Goal: Check status: Check status

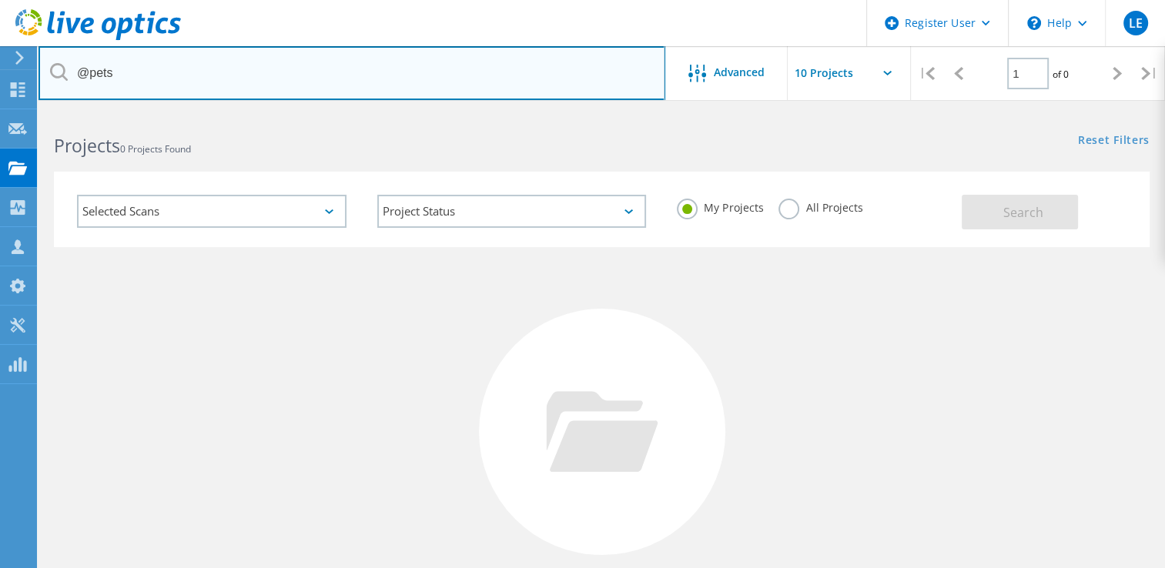
click at [163, 83] on input "@pets" at bounding box center [352, 73] width 627 height 54
type input "@"
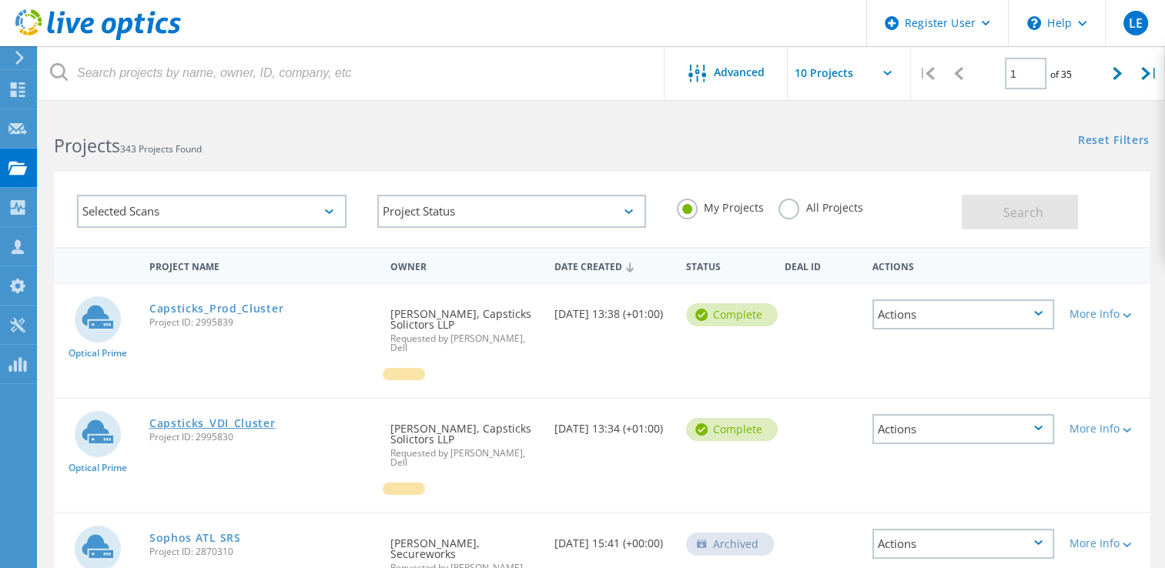
click at [210, 418] on link "Capsticks_VDI_Cluster" at bounding box center [212, 423] width 126 height 11
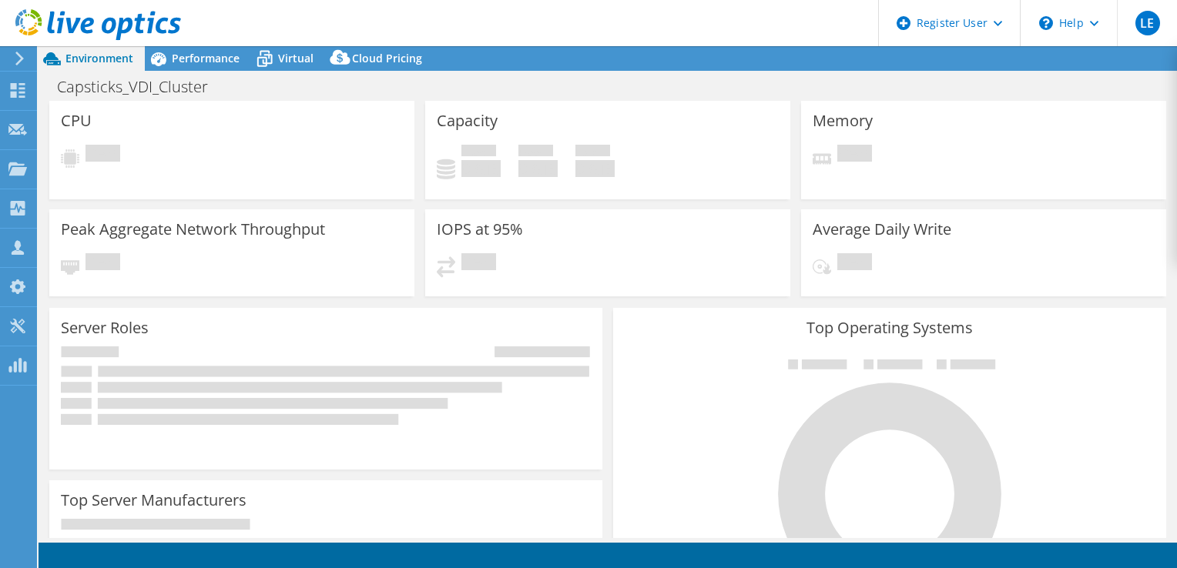
select select "EULondon"
select select "GBP"
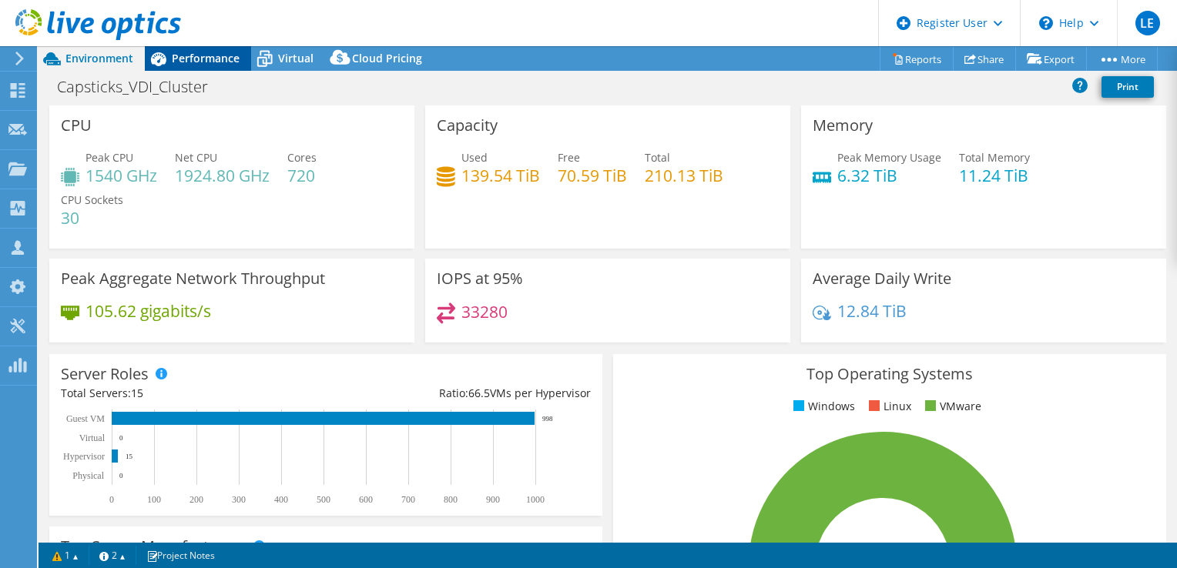
click at [200, 69] on div "Performance" at bounding box center [198, 58] width 106 height 25
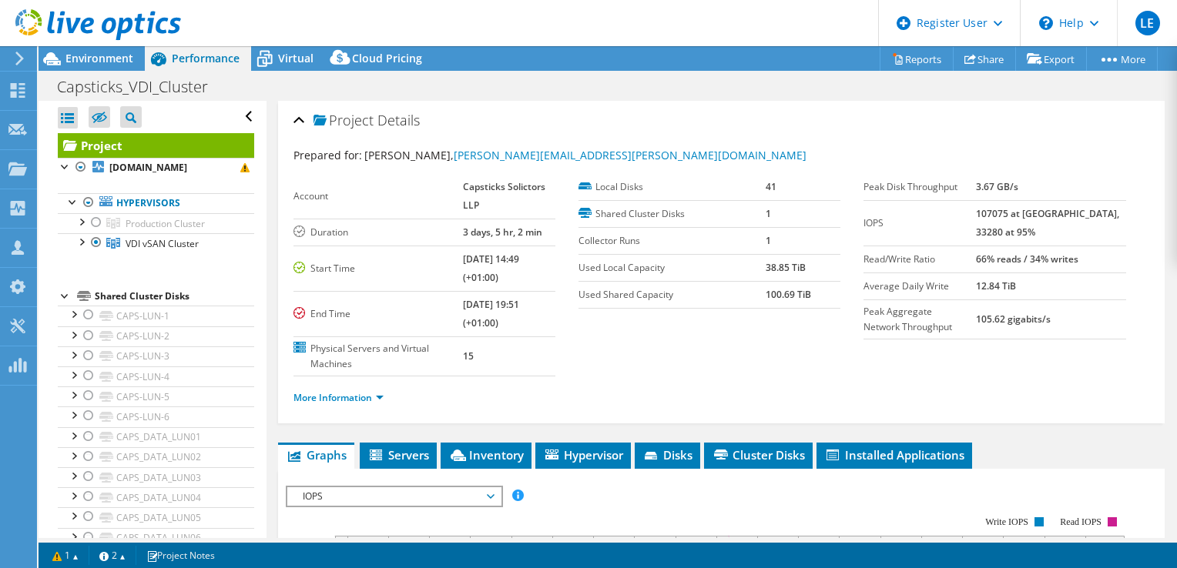
scroll to position [14, 0]
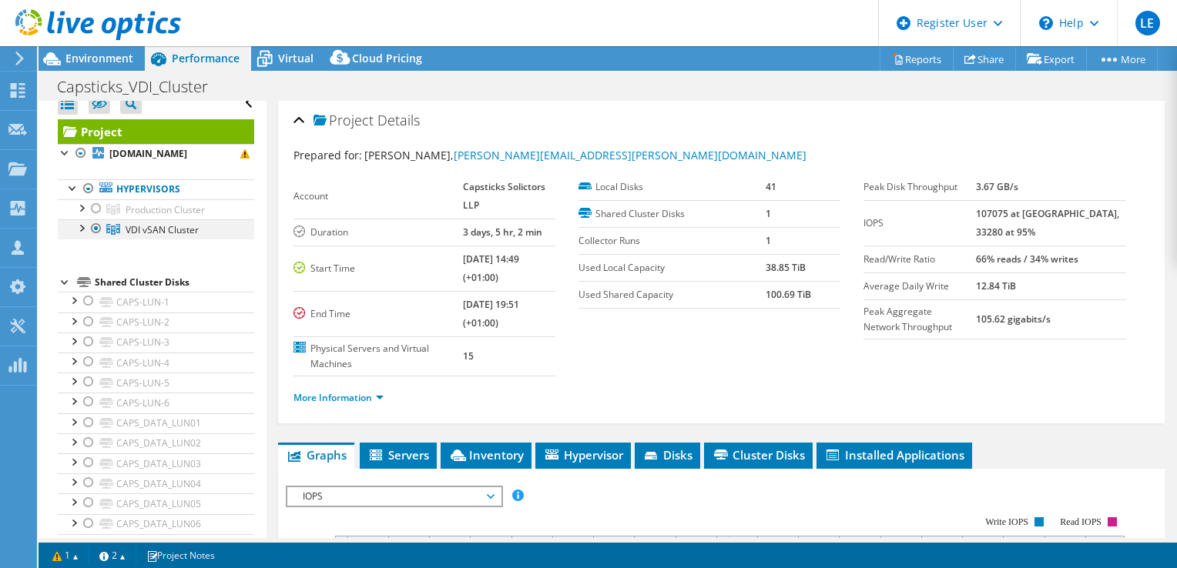
click at [78, 227] on div at bounding box center [80, 227] width 15 height 15
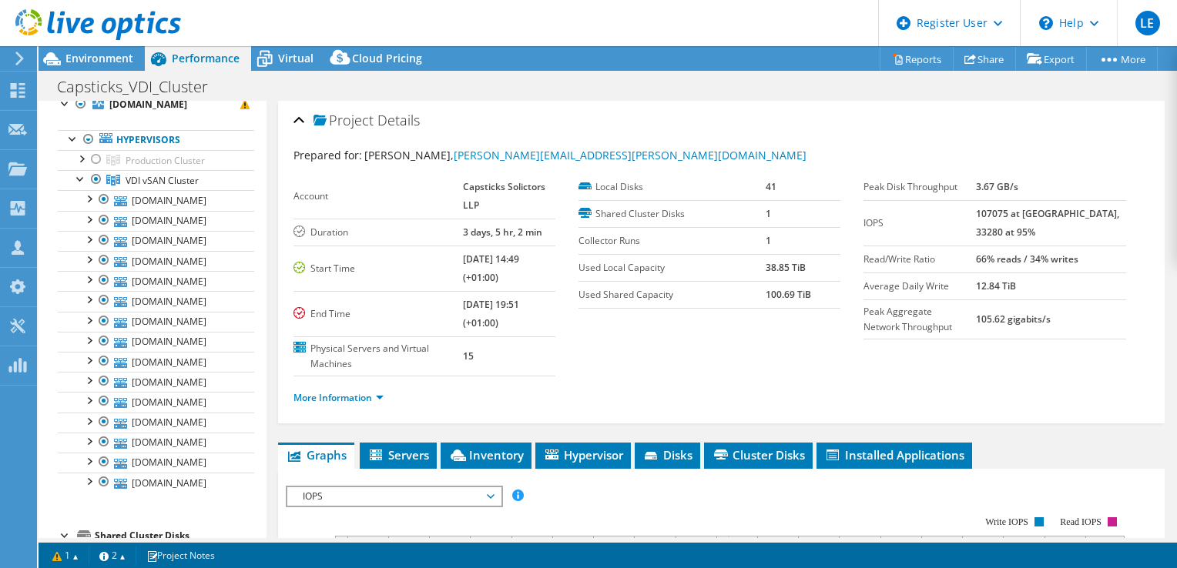
scroll to position [62, 0]
click at [106, 298] on div at bounding box center [103, 302] width 15 height 18
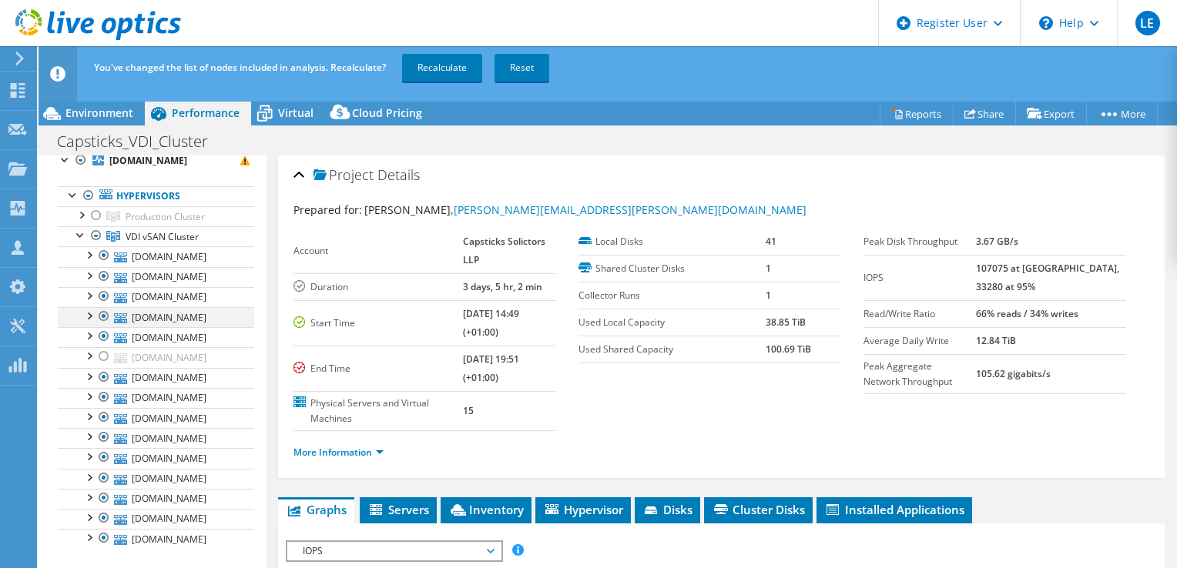
click at [105, 313] on div at bounding box center [103, 316] width 15 height 18
click at [102, 294] on div at bounding box center [103, 296] width 15 height 18
click at [102, 279] on div at bounding box center [103, 276] width 15 height 18
click at [104, 257] on div at bounding box center [103, 255] width 15 height 18
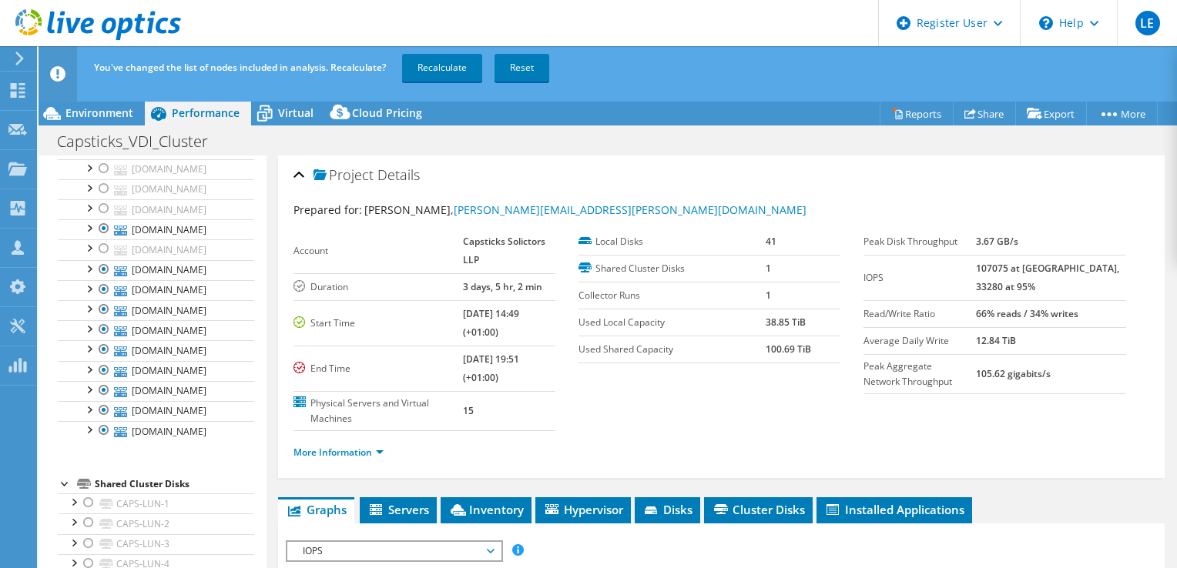
scroll to position [173, 0]
click at [104, 286] on div at bounding box center [103, 286] width 15 height 18
click at [104, 298] on div at bounding box center [103, 306] width 15 height 18
click at [104, 325] on div at bounding box center [103, 326] width 15 height 18
click at [105, 344] on div at bounding box center [103, 346] width 15 height 18
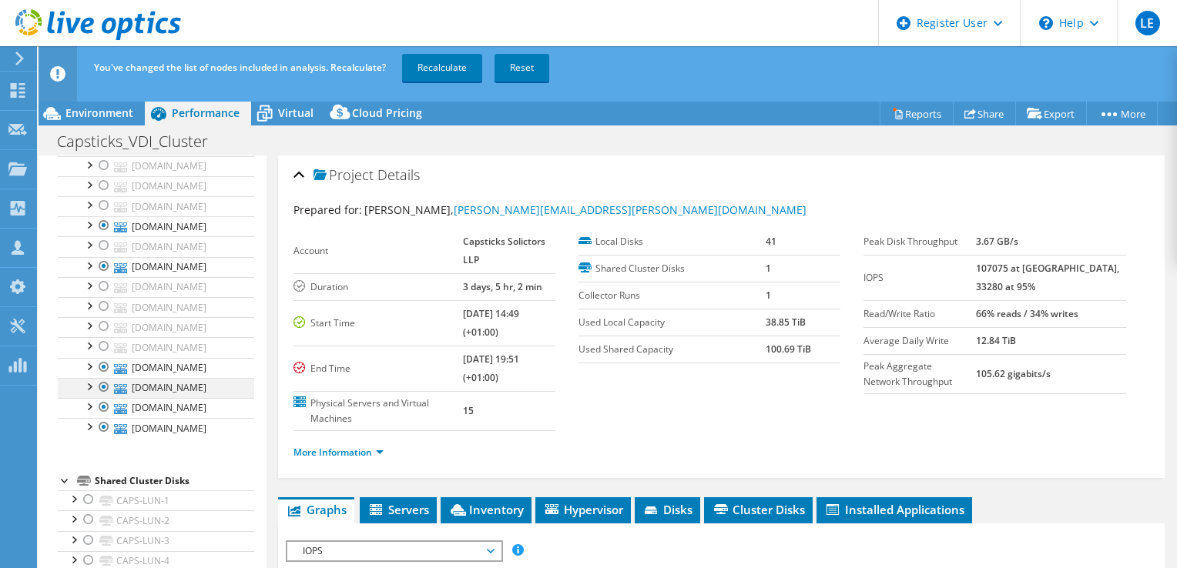
click at [105, 383] on div at bounding box center [103, 387] width 15 height 18
click at [105, 408] on div at bounding box center [103, 407] width 15 height 18
click at [105, 426] on div at bounding box center [103, 427] width 15 height 18
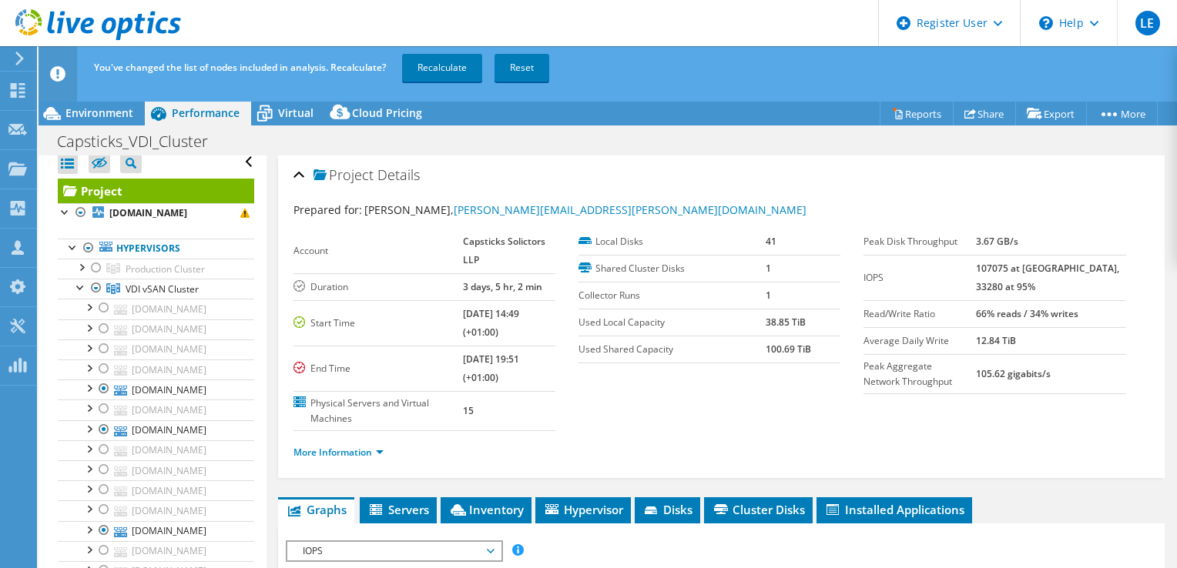
scroll to position [0, 0]
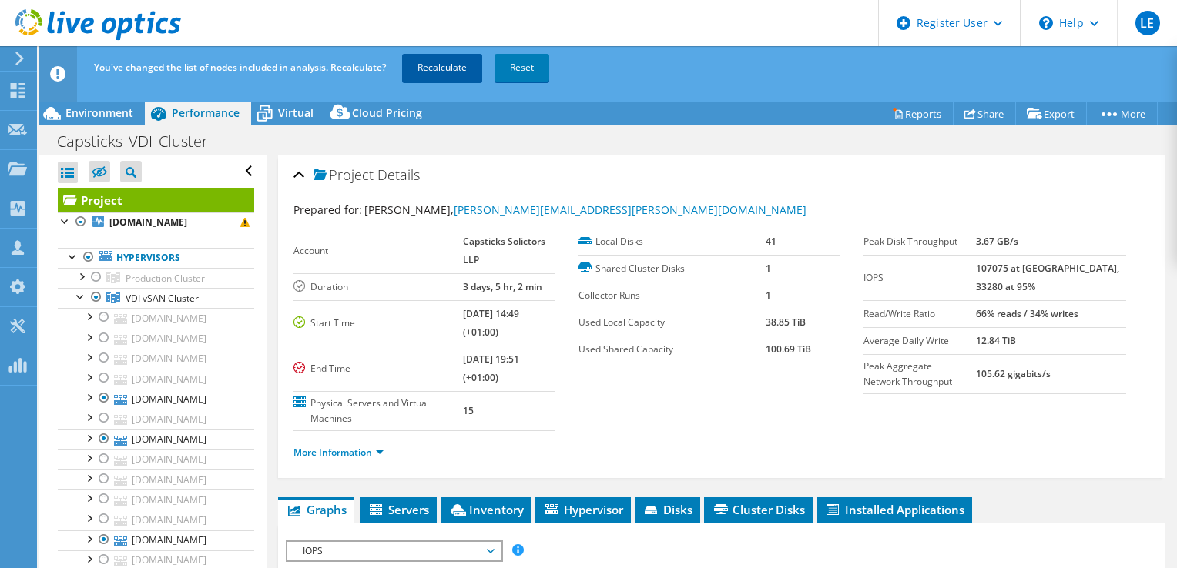
click at [444, 69] on link "Recalculate" at bounding box center [442, 68] width 80 height 28
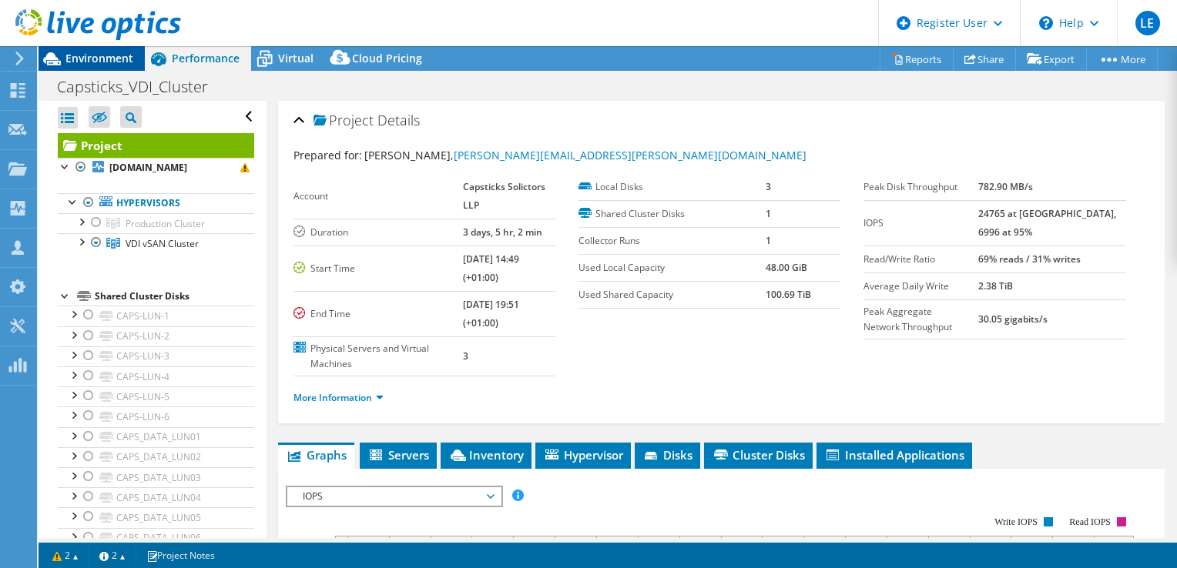
click at [116, 56] on span "Environment" at bounding box center [99, 58] width 68 height 15
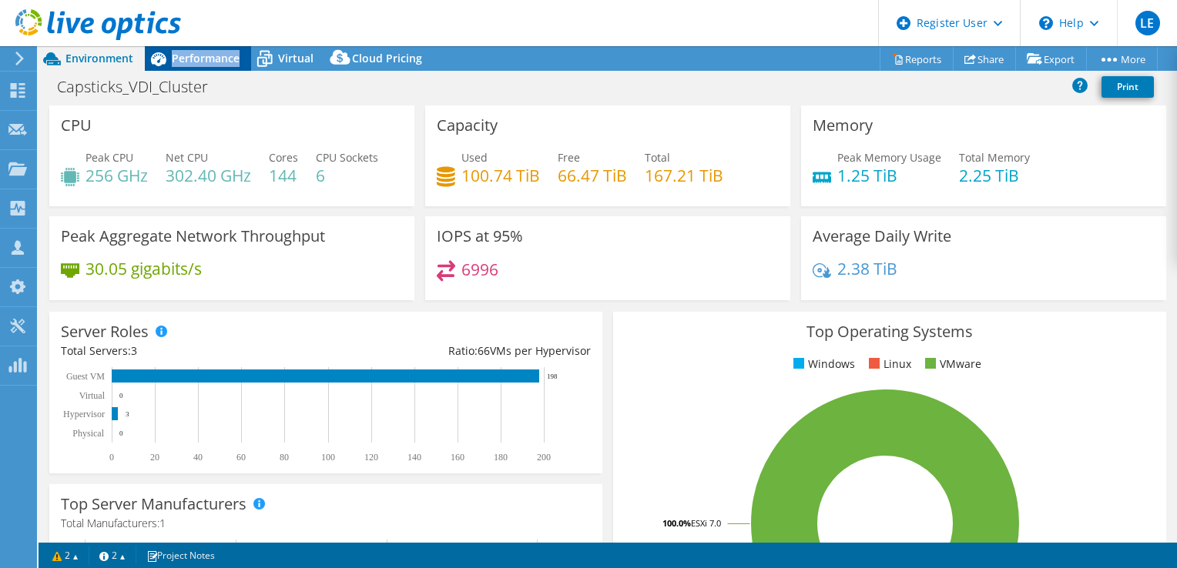
click at [205, 52] on span "Performance" at bounding box center [206, 58] width 68 height 15
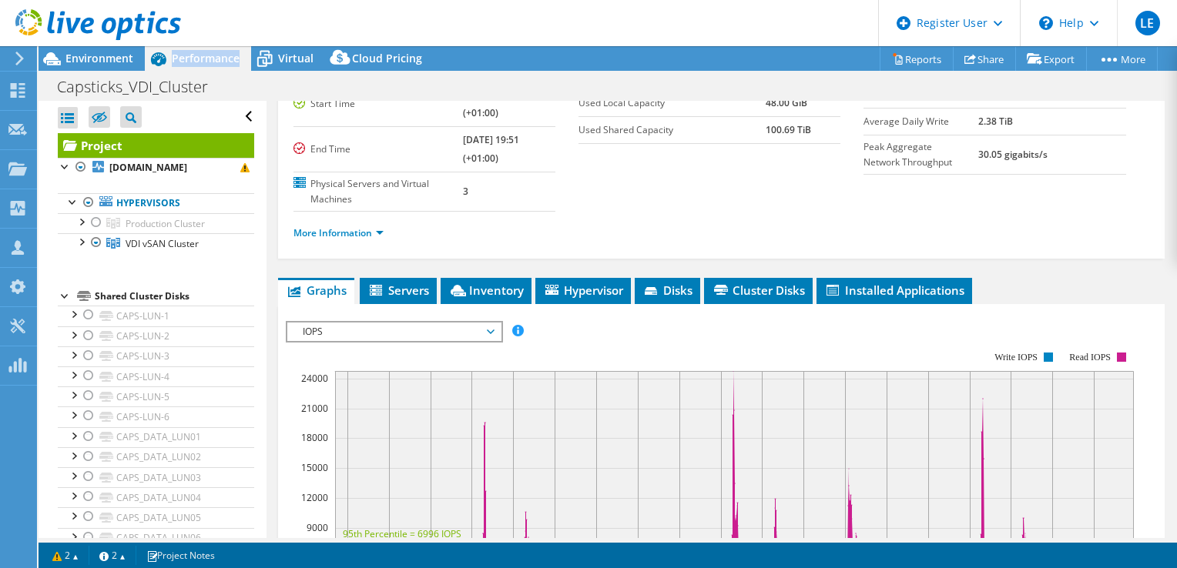
scroll to position [166, 0]
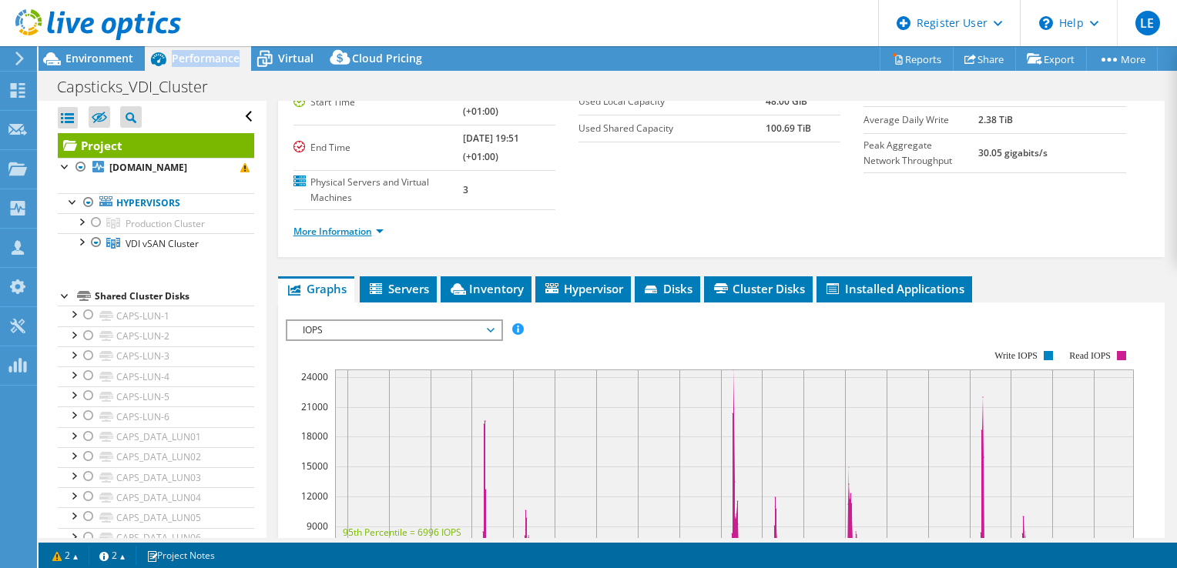
click at [350, 226] on link "More Information" at bounding box center [338, 231] width 90 height 13
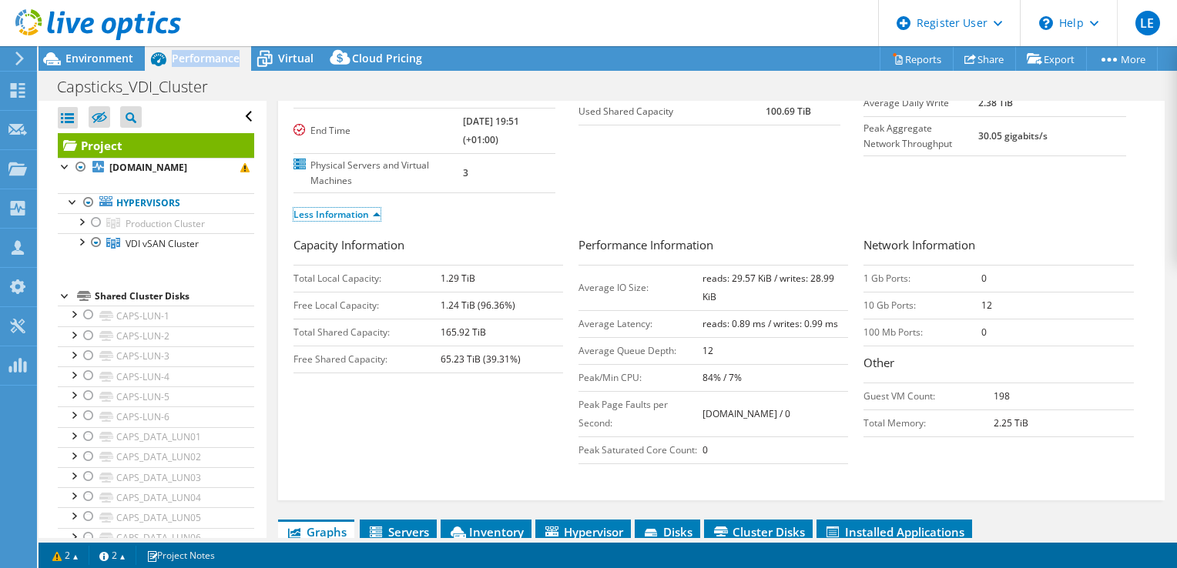
scroll to position [0, 0]
